Goal: Find specific page/section: Find specific page/section

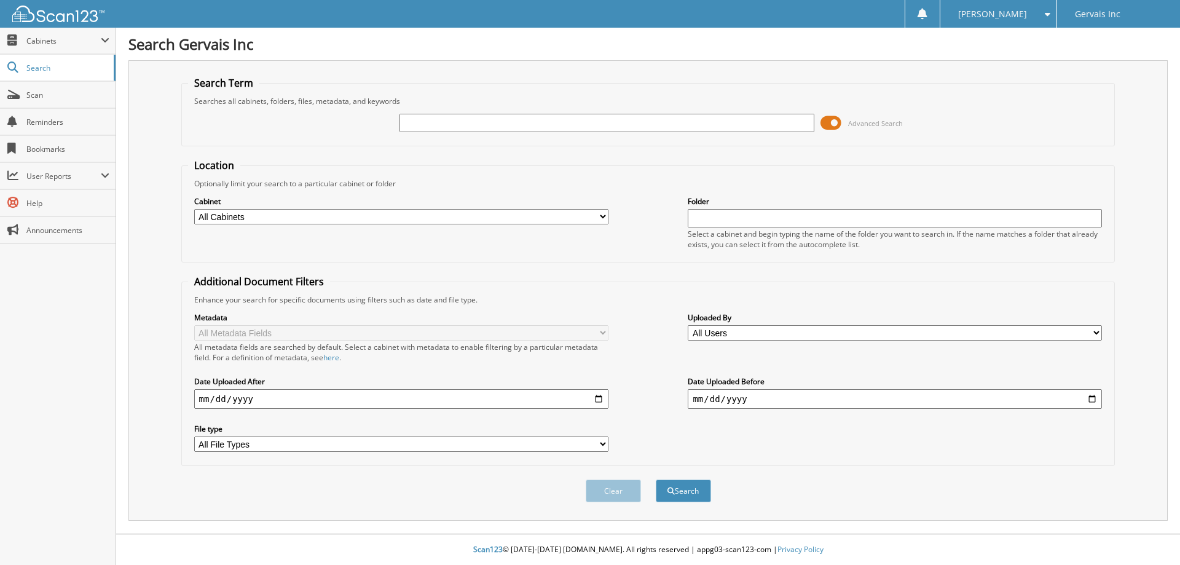
click at [417, 122] on input "text" at bounding box center [607, 123] width 414 height 18
type input "50761"
click at [674, 495] on button "Search" at bounding box center [683, 490] width 55 height 23
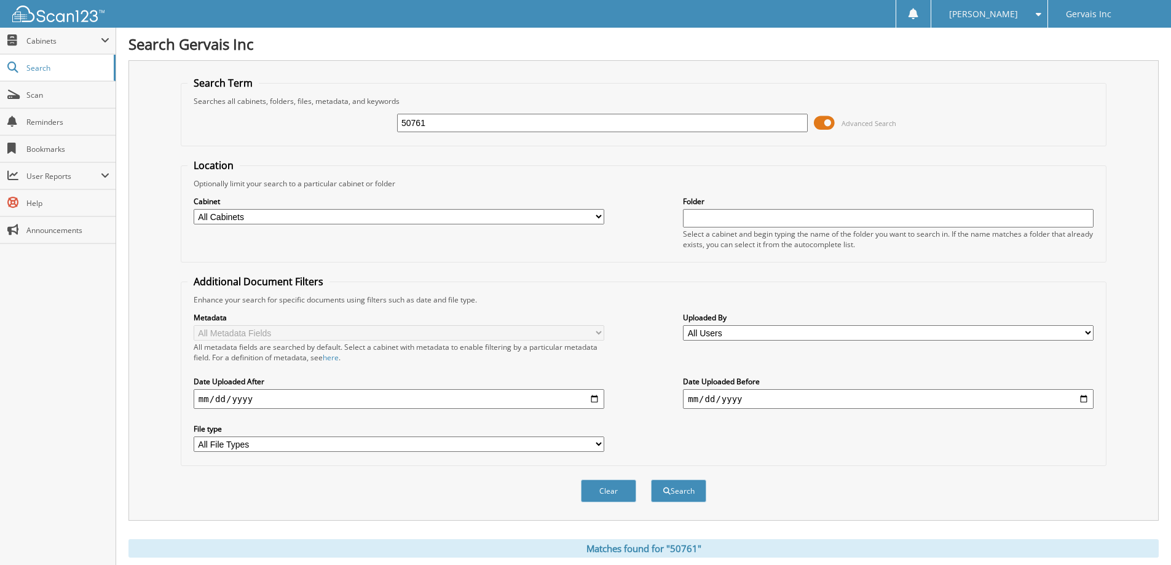
click at [823, 123] on span at bounding box center [824, 123] width 21 height 18
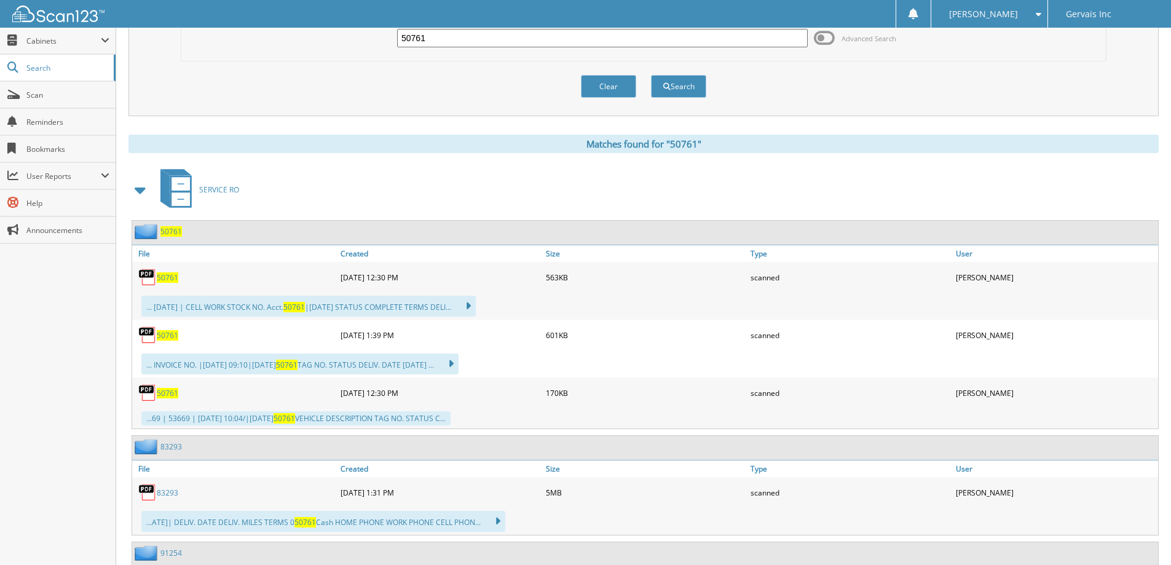
scroll to position [123, 0]
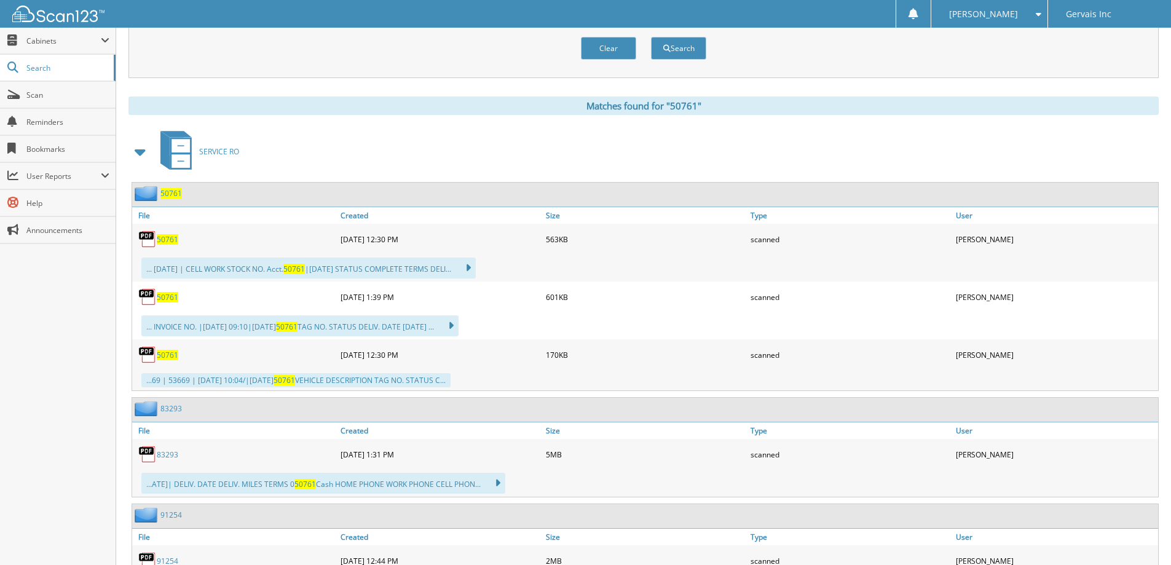
click at [161, 238] on span "50761" at bounding box center [168, 239] width 22 height 10
